Goal: Consume media (video, audio)

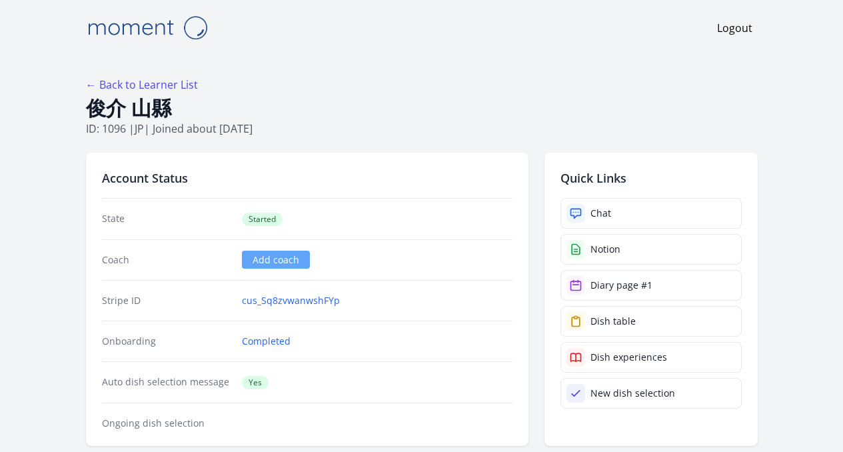
scroll to position [622, 0]
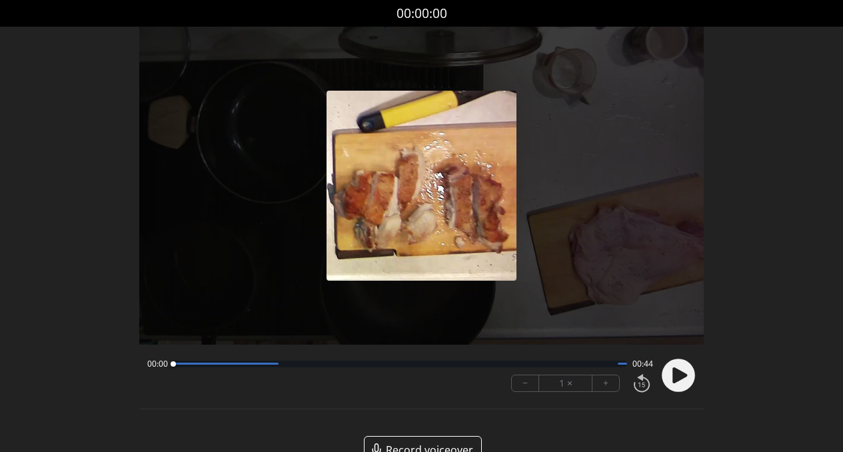
click at [687, 382] on circle at bounding box center [678, 374] width 33 height 33
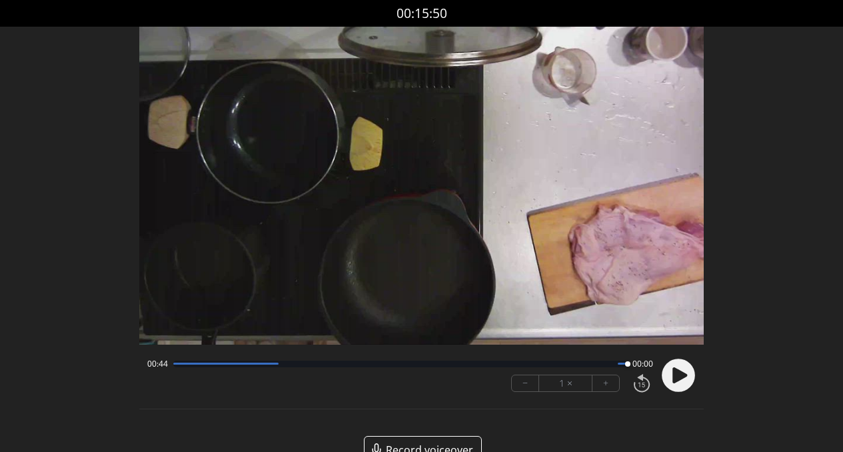
click at [687, 380] on circle at bounding box center [678, 374] width 33 height 33
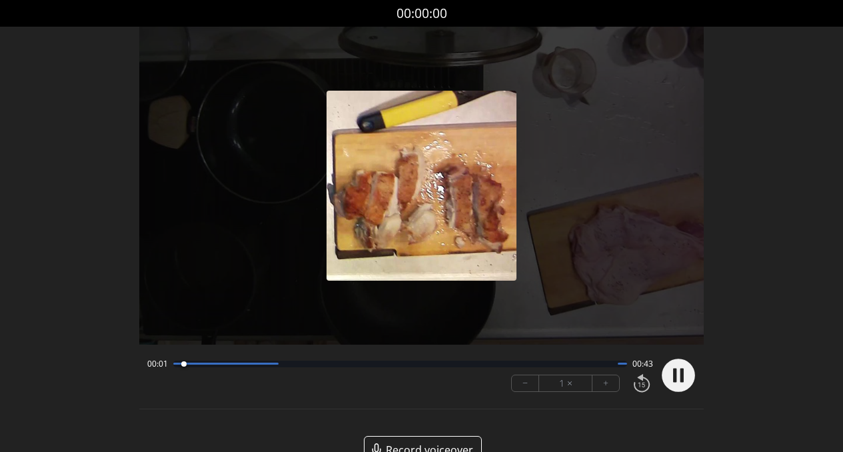
click at [232, 366] on div at bounding box center [400, 363] width 454 height 7
click at [267, 368] on div "00:06 00:37" at bounding box center [400, 363] width 506 height 11
click at [332, 366] on div at bounding box center [400, 363] width 454 height 7
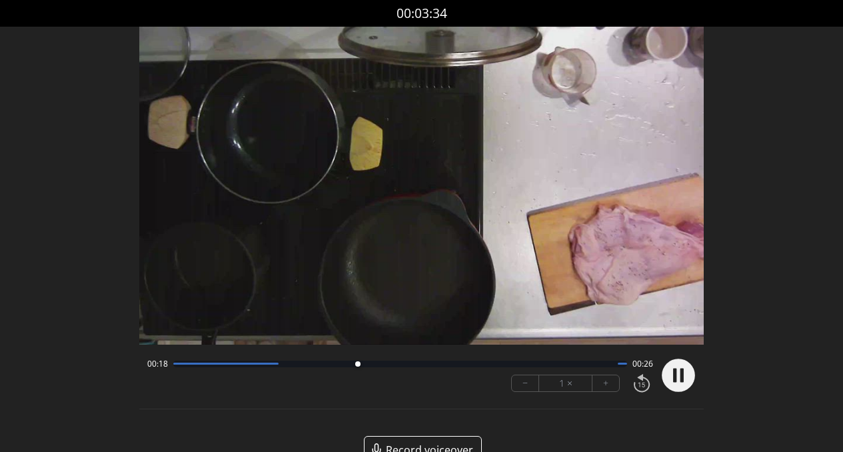
click at [409, 366] on div at bounding box center [400, 363] width 454 height 7
click at [492, 369] on div "00:23 00:20 − 1 × +" at bounding box center [398, 374] width 512 height 45
click at [494, 366] on div "00:24 00:19" at bounding box center [400, 363] width 506 height 11
click at [514, 364] on div at bounding box center [400, 363] width 454 height 7
click at [573, 369] on div "− 1 × +" at bounding box center [579, 383] width 147 height 28
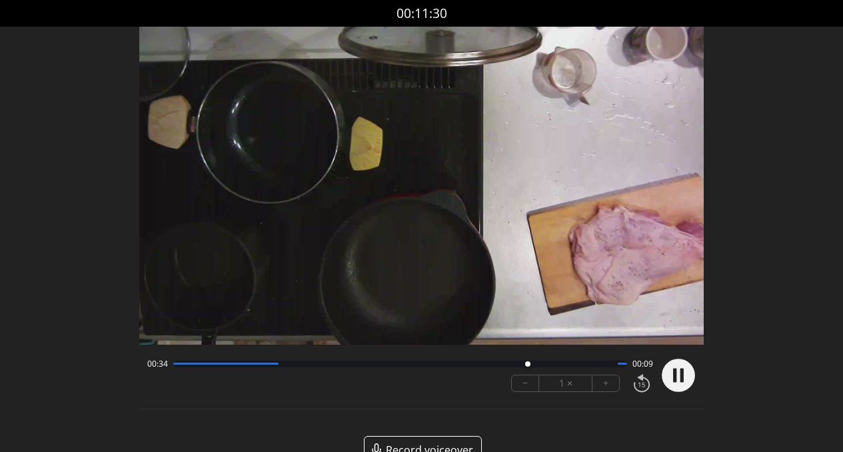
click at [582, 366] on div at bounding box center [400, 363] width 454 height 7
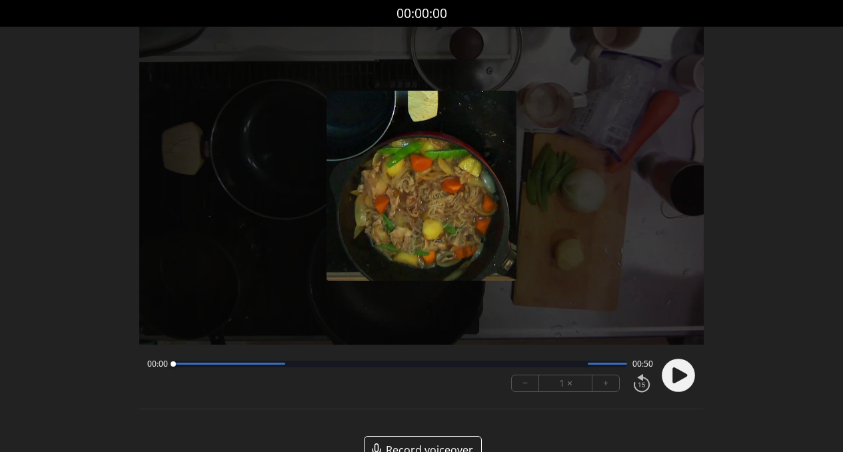
click at [684, 369] on circle at bounding box center [678, 374] width 33 height 33
